Goal: Task Accomplishment & Management: Use online tool/utility

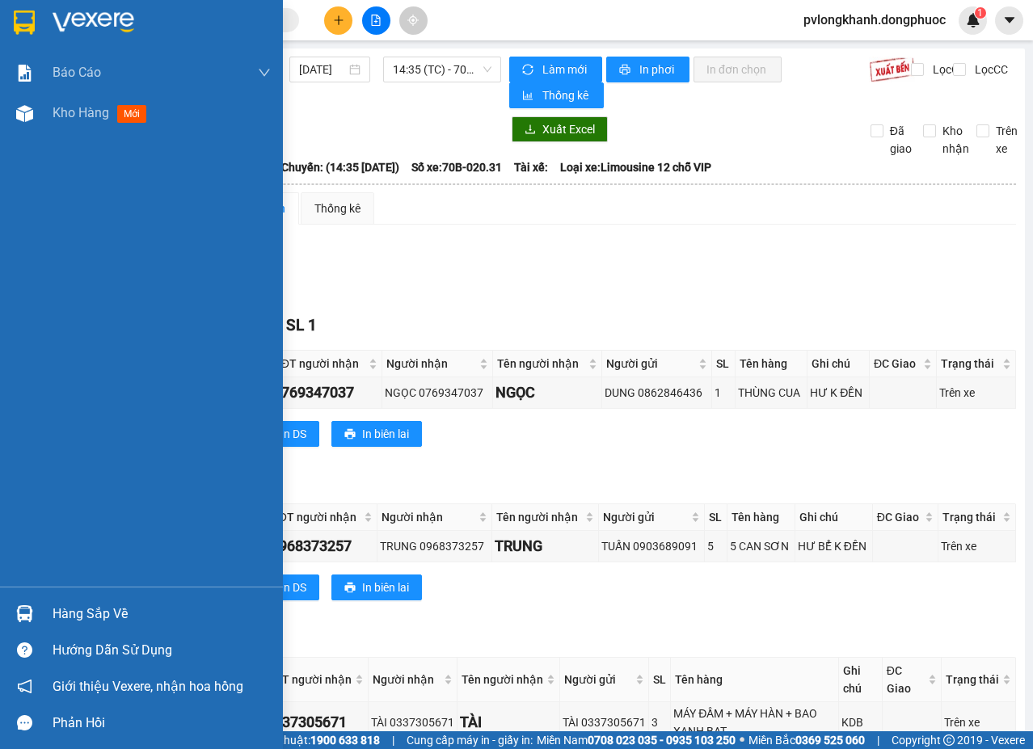
scroll to position [216, 0]
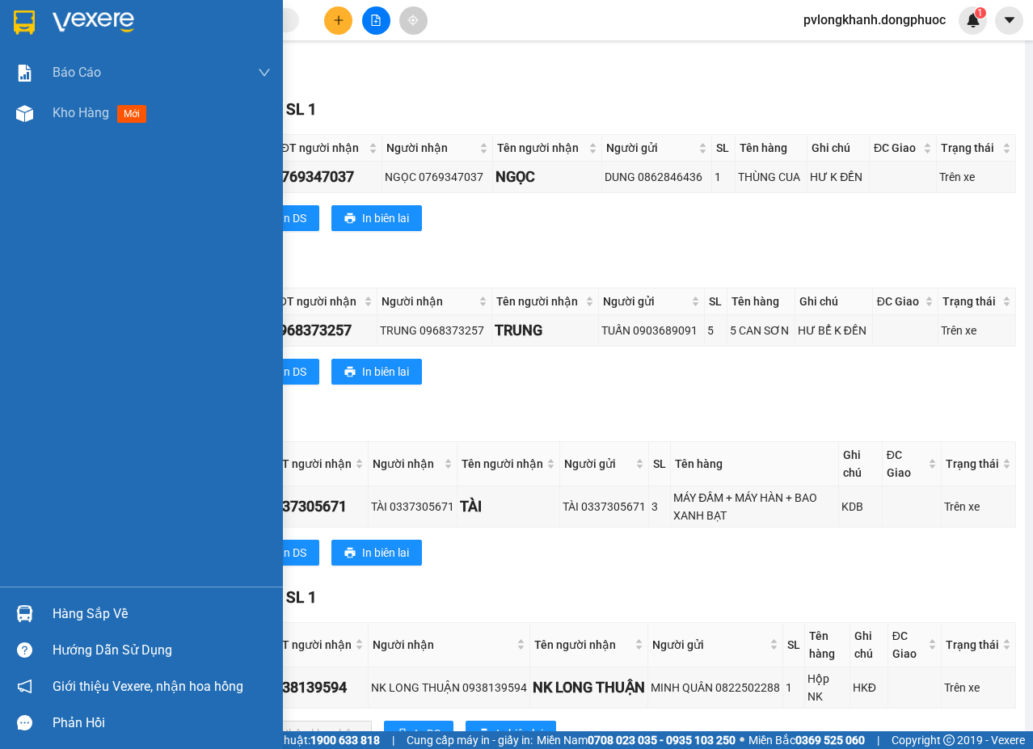
click at [99, 611] on div "Hàng sắp về" at bounding box center [162, 614] width 218 height 24
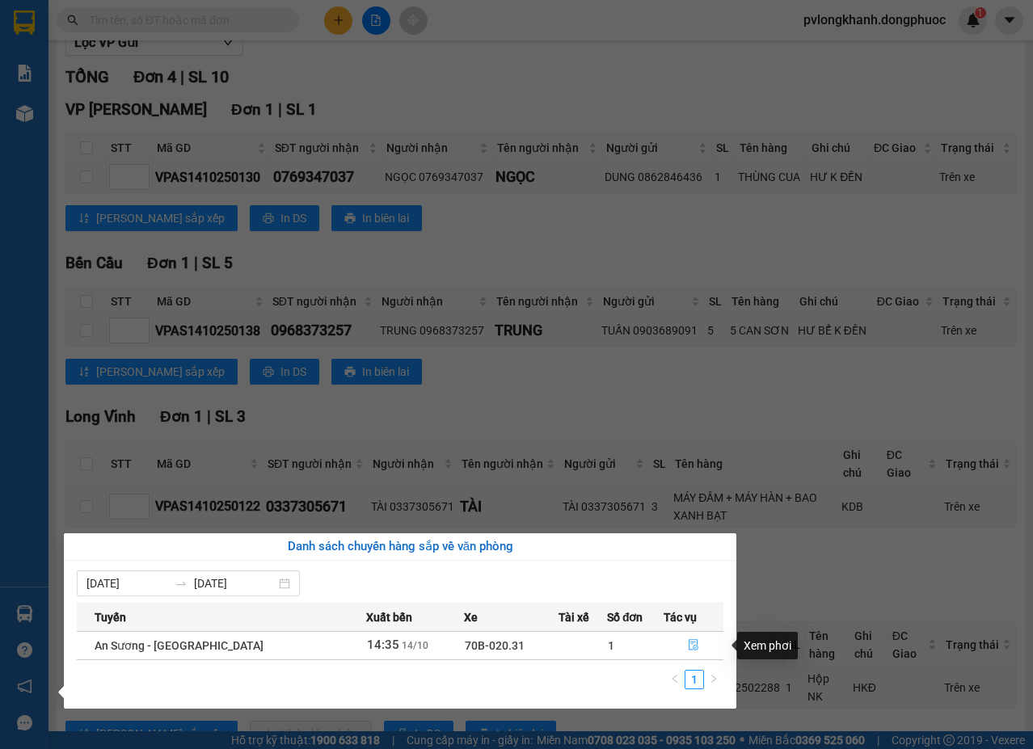
click at [690, 643] on icon "file-done" at bounding box center [693, 644] width 11 height 11
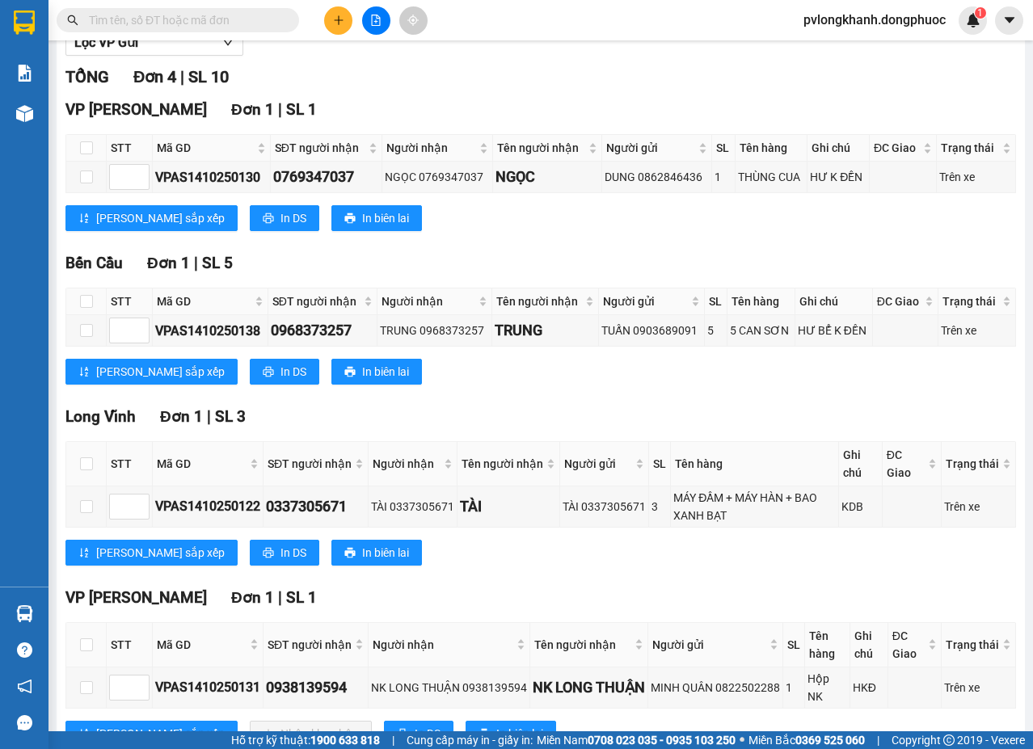
scroll to position [276, 0]
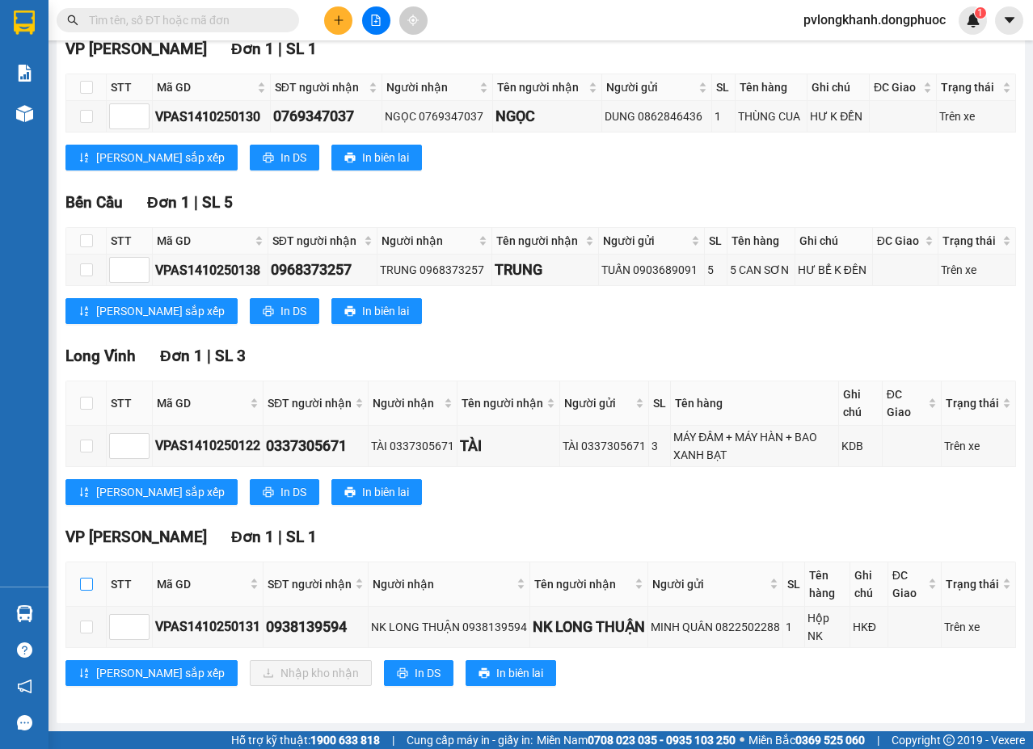
click at [88, 584] on input "checkbox" at bounding box center [86, 584] width 13 height 13
checkbox input "true"
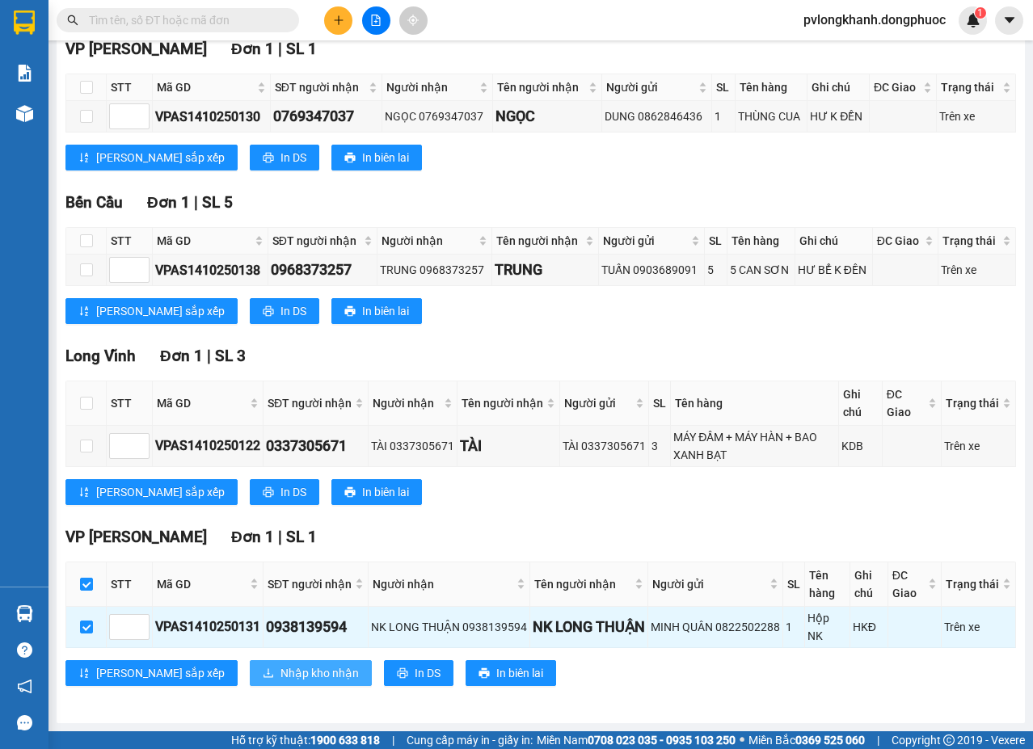
click at [280, 672] on span "Nhập kho nhận" at bounding box center [319, 673] width 78 height 18
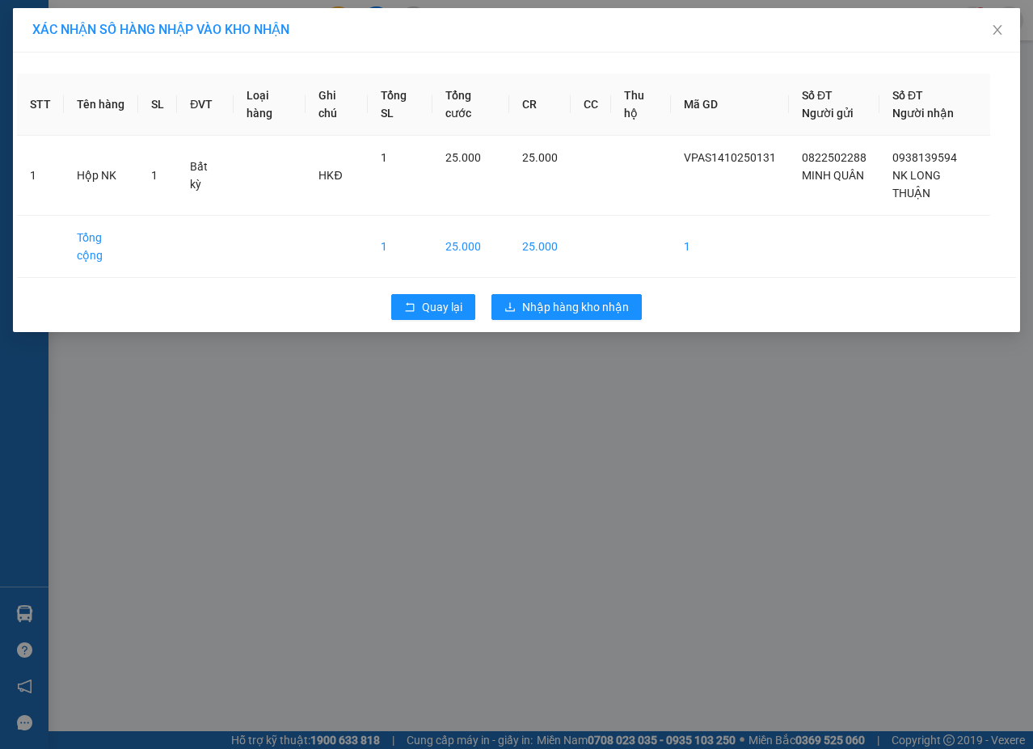
click at [588, 337] on div "XÁC NHẬN SỐ HÀNG NHẬP VÀO KHO NHẬN STT Tên hàng SL ĐVT Loại hàng Ghi chú Tổng S…" at bounding box center [516, 374] width 1033 height 749
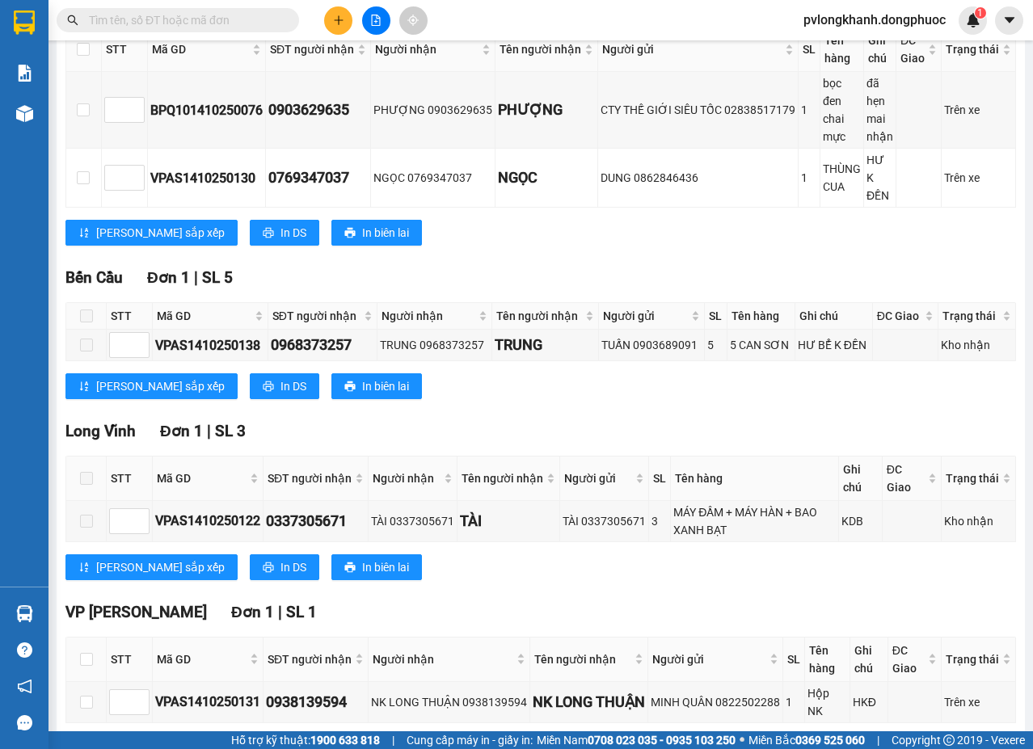
scroll to position [381, 0]
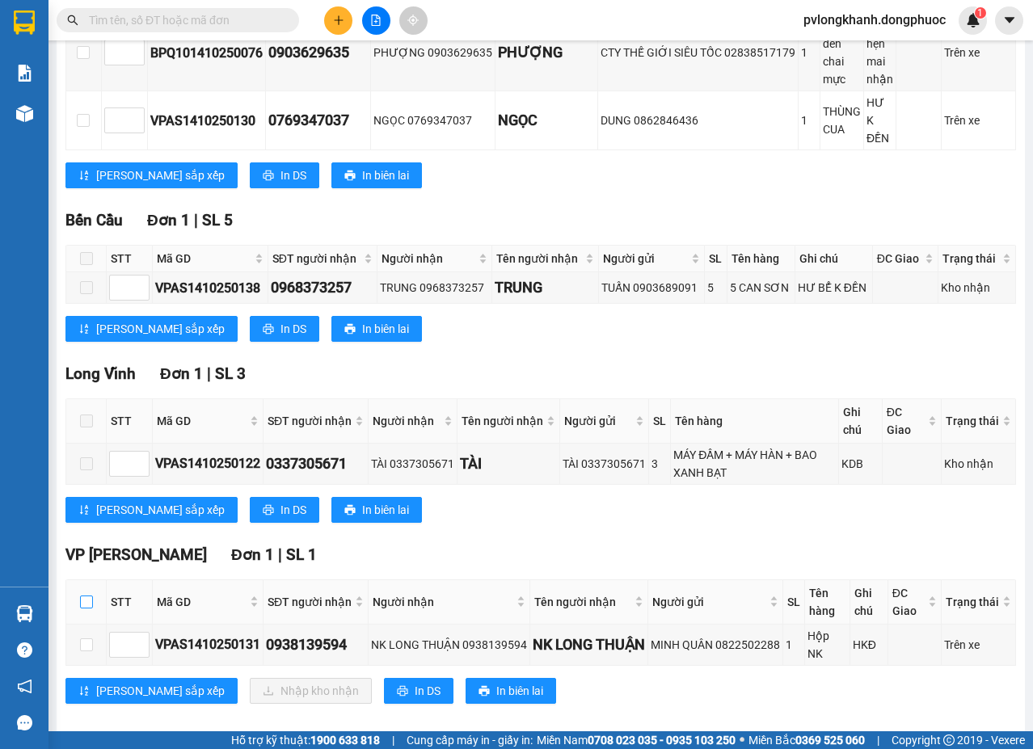
click at [92, 596] on input "checkbox" at bounding box center [86, 602] width 13 height 13
checkbox input "true"
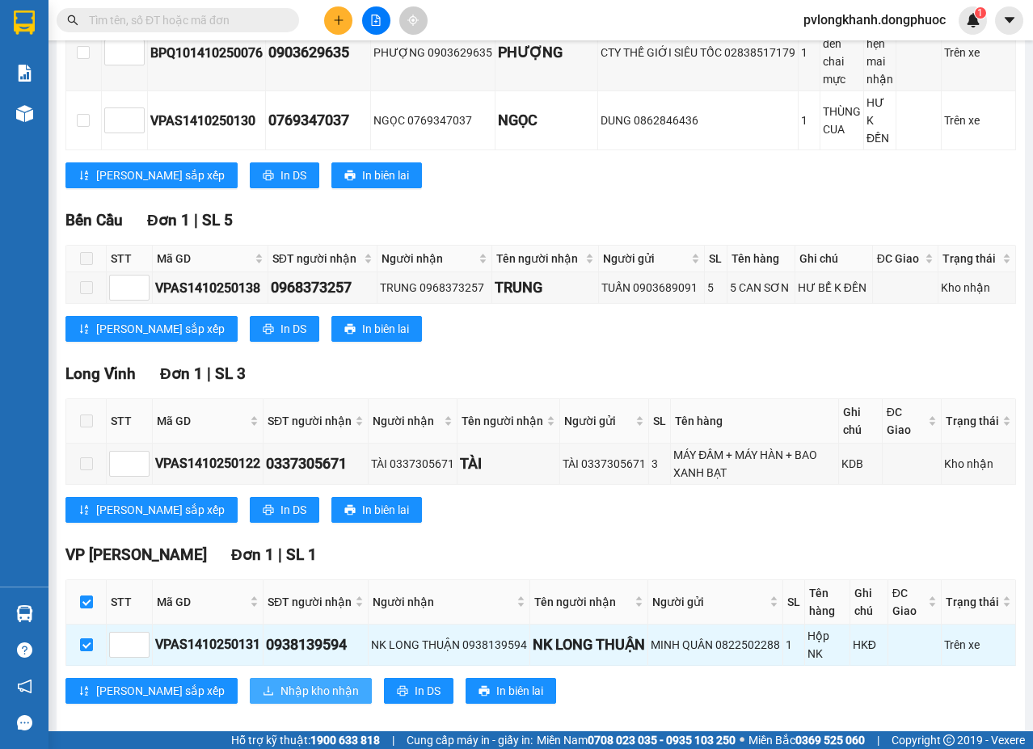
click at [280, 682] on span "Nhập kho nhận" at bounding box center [319, 691] width 78 height 18
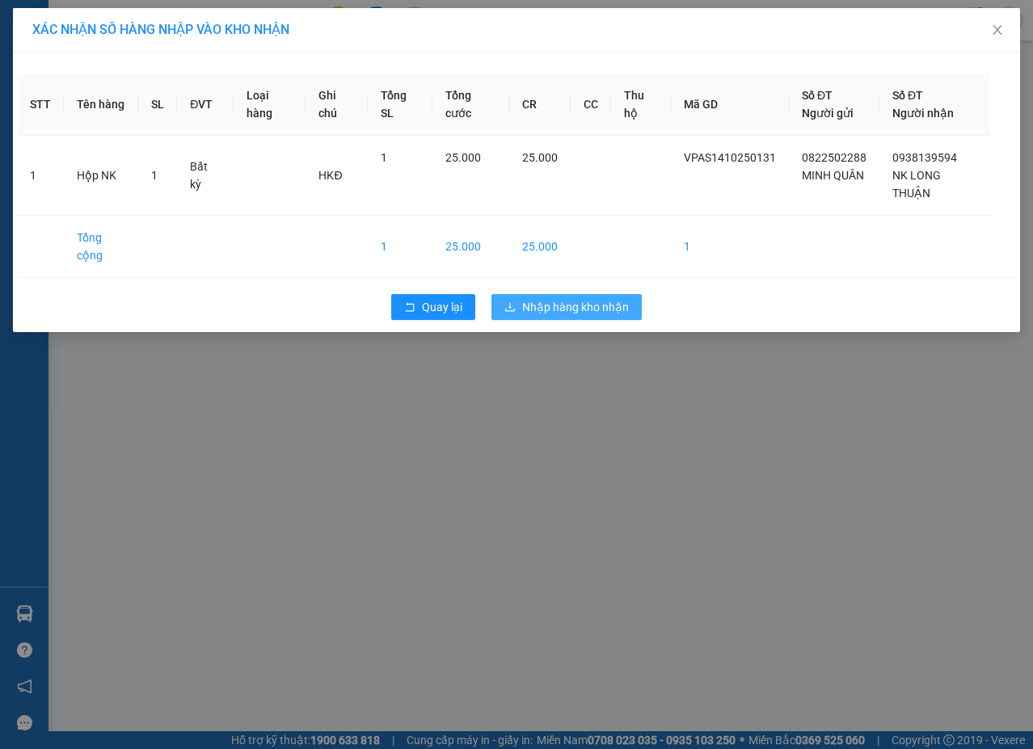
click at [555, 308] on span "Nhập hàng kho nhận" at bounding box center [575, 307] width 107 height 18
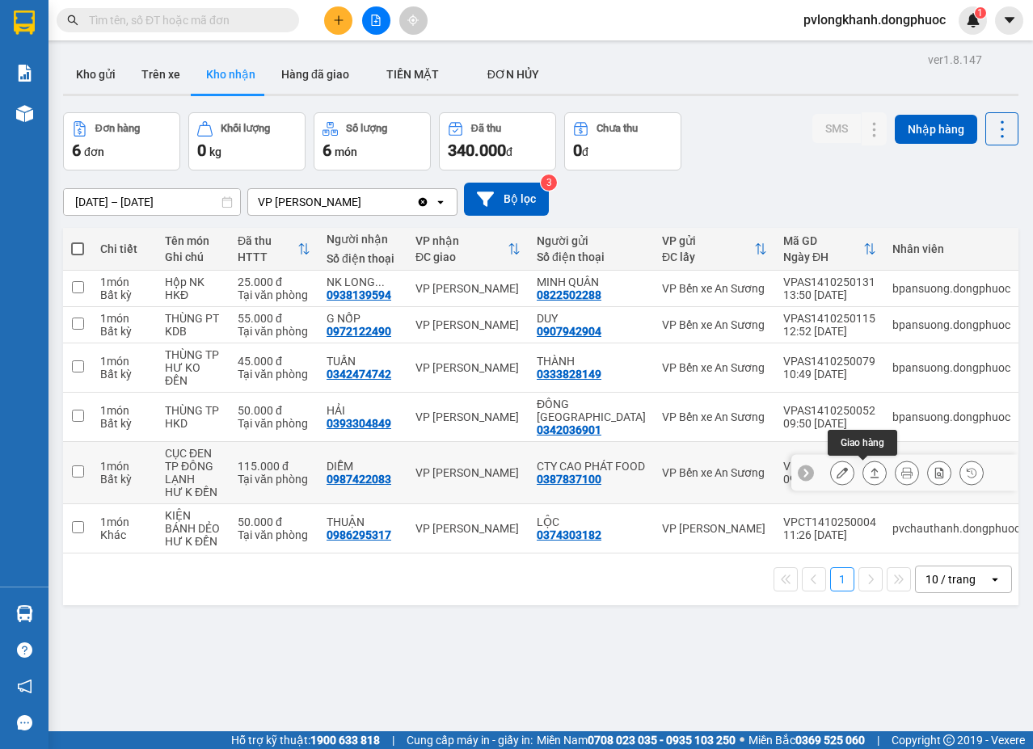
click at [867, 466] on button at bounding box center [874, 473] width 23 height 28
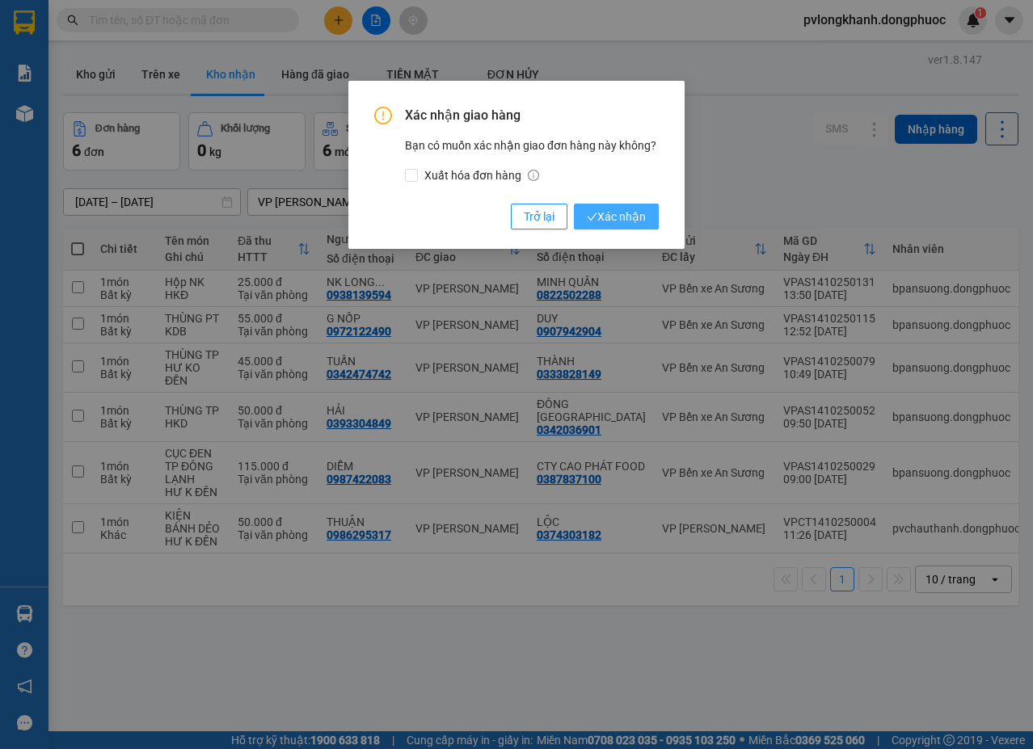
click at [623, 207] on button "Xác nhận" at bounding box center [616, 217] width 85 height 26
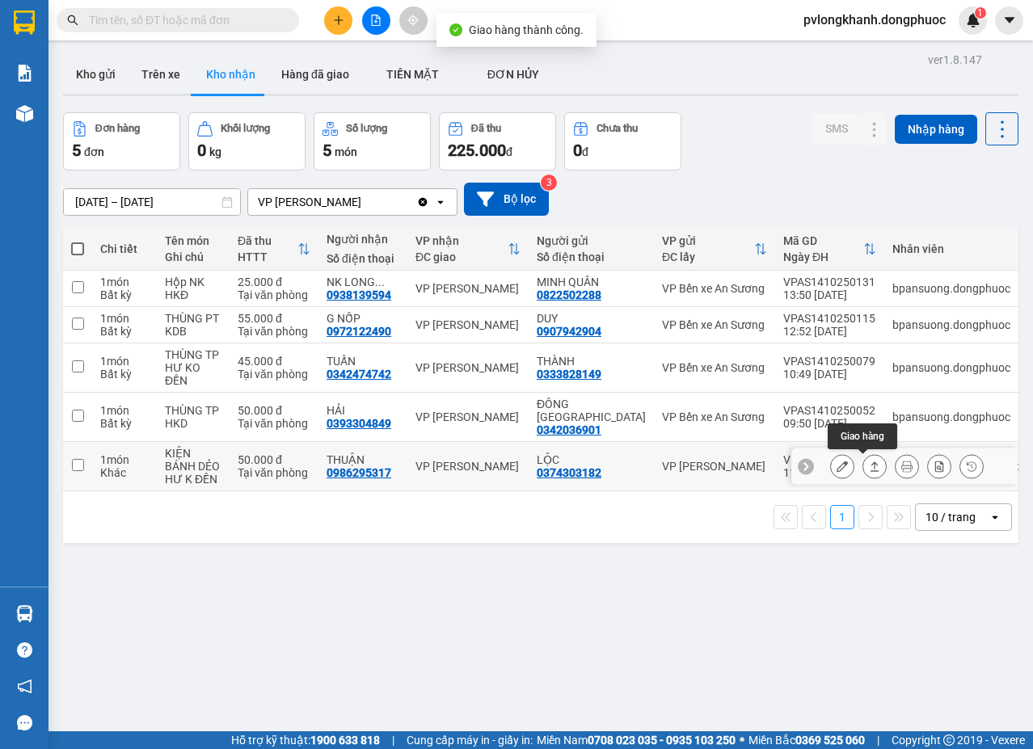
click at [869, 462] on icon at bounding box center [874, 466] width 11 height 11
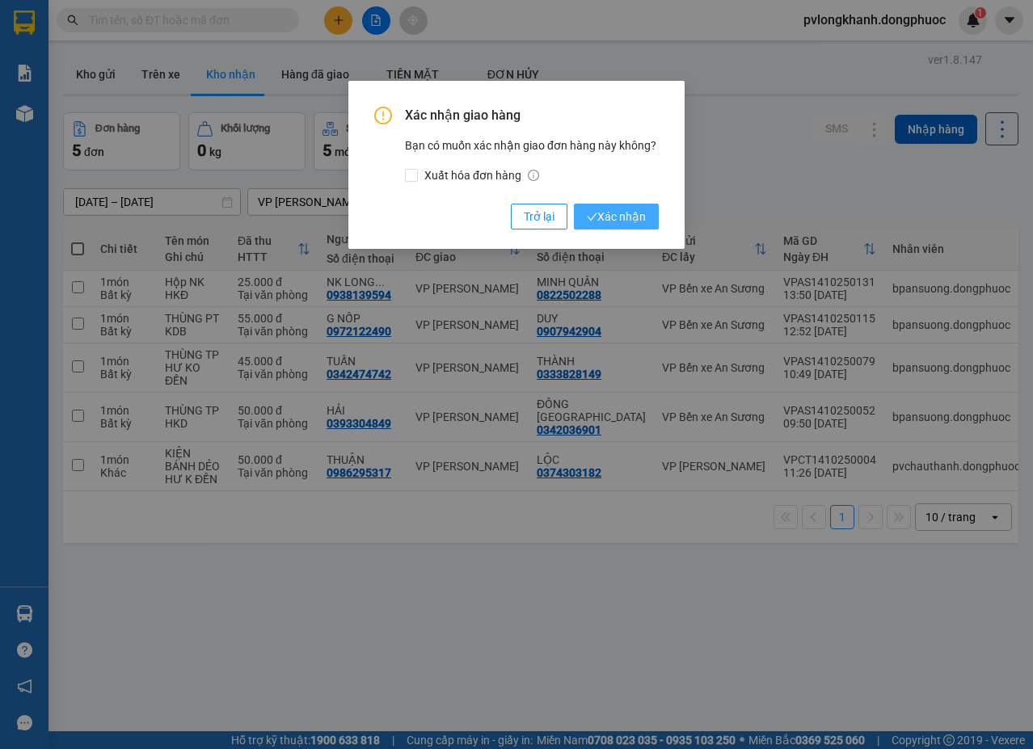
click at [630, 213] on span "Xác nhận" at bounding box center [616, 217] width 59 height 18
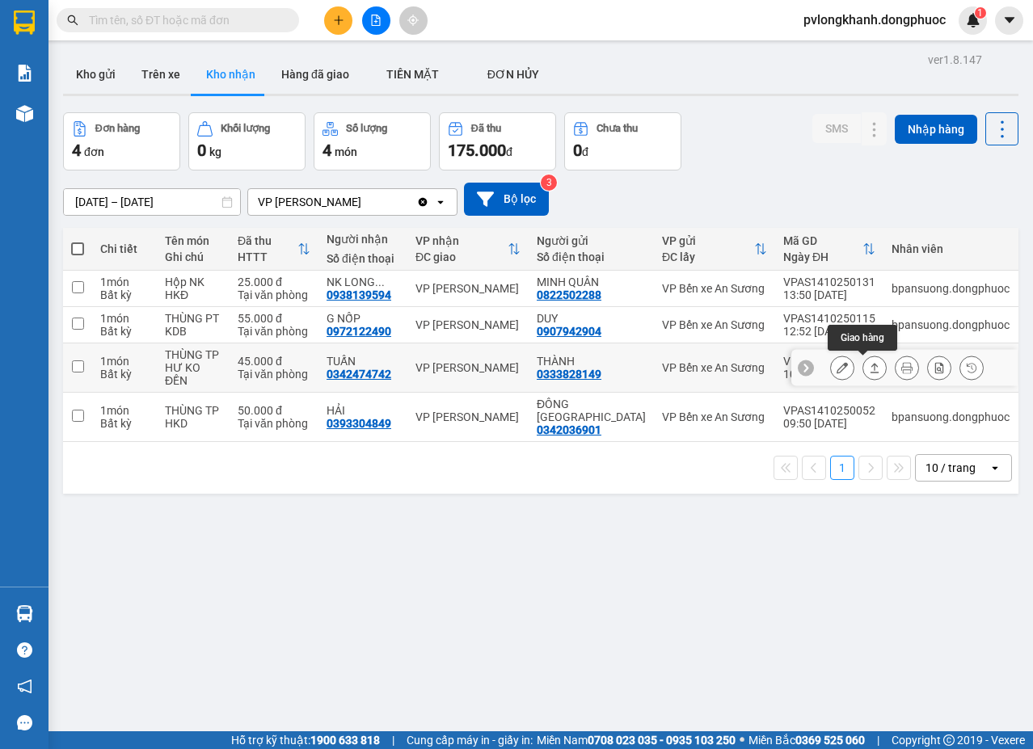
click at [864, 361] on button at bounding box center [874, 368] width 23 height 28
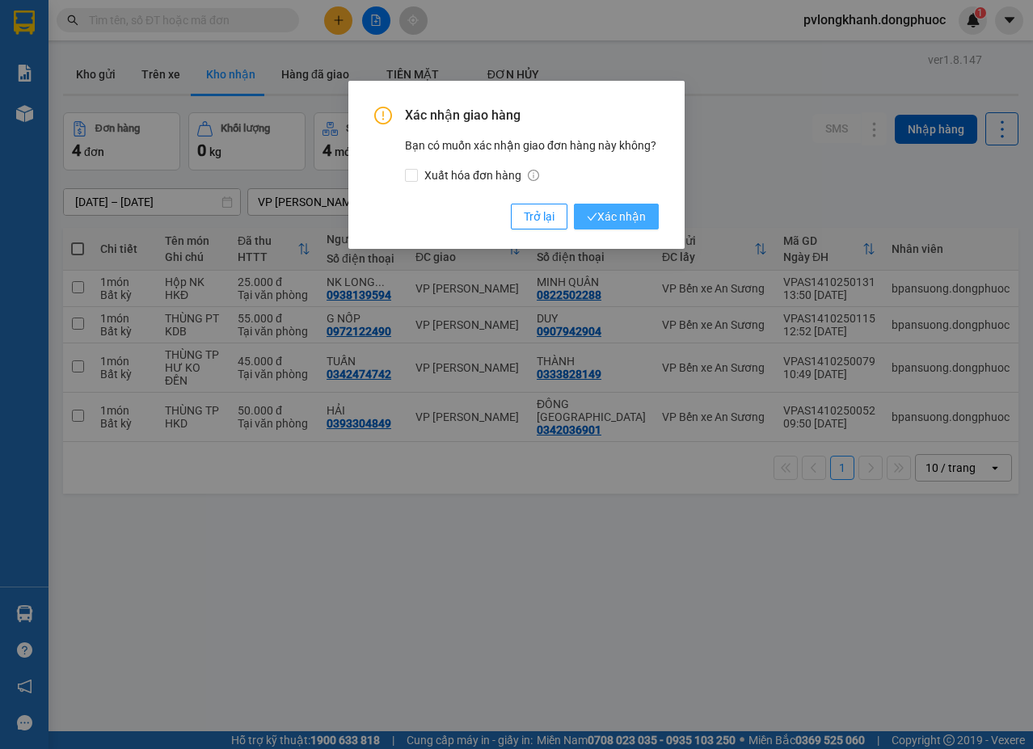
click at [641, 216] on span "Xác nhận" at bounding box center [616, 217] width 59 height 18
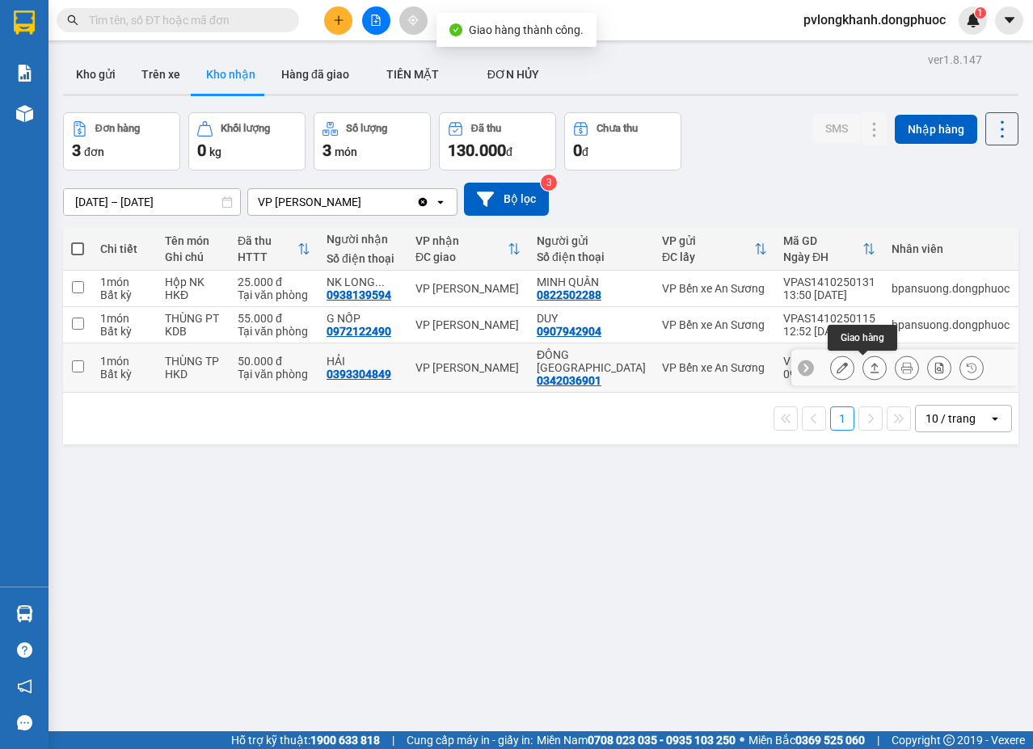
click at [863, 368] on button at bounding box center [874, 368] width 23 height 28
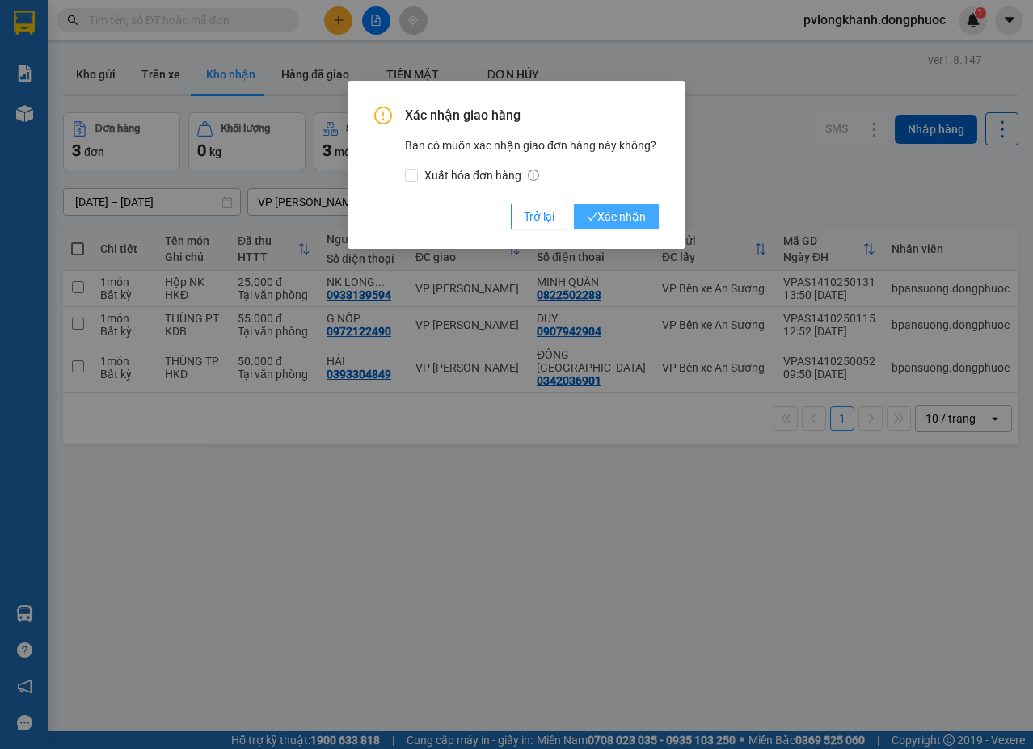
click at [609, 217] on span "Xác nhận" at bounding box center [616, 217] width 59 height 18
